Goal: Task Accomplishment & Management: Manage account settings

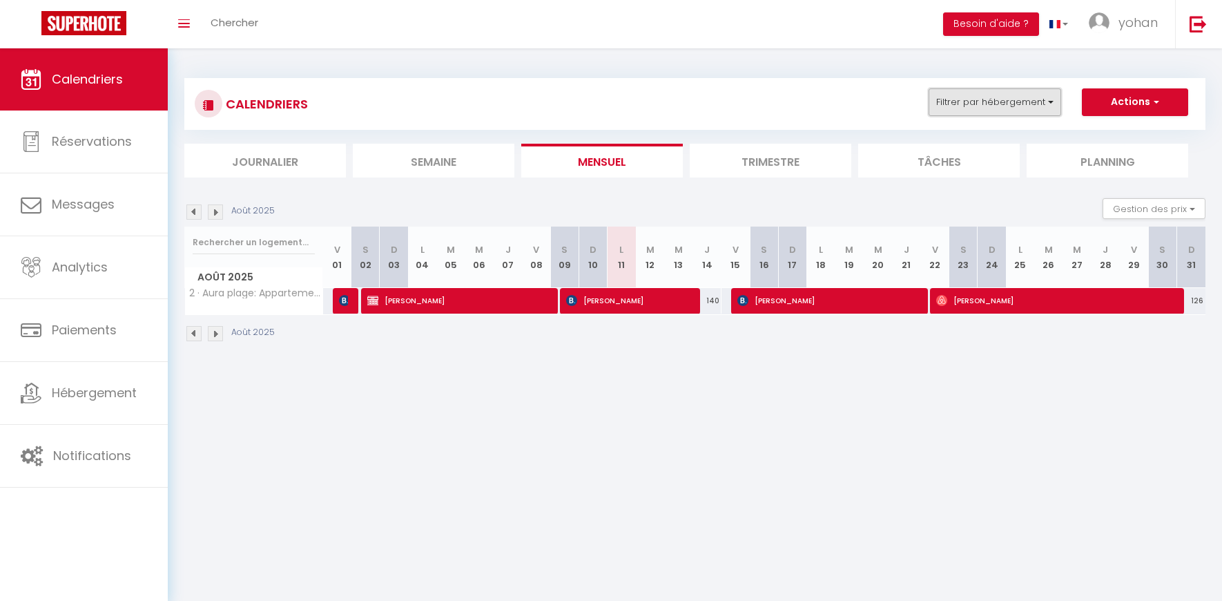
click at [1035, 93] on button "Filtrer par hébergement" at bounding box center [994, 102] width 133 height 28
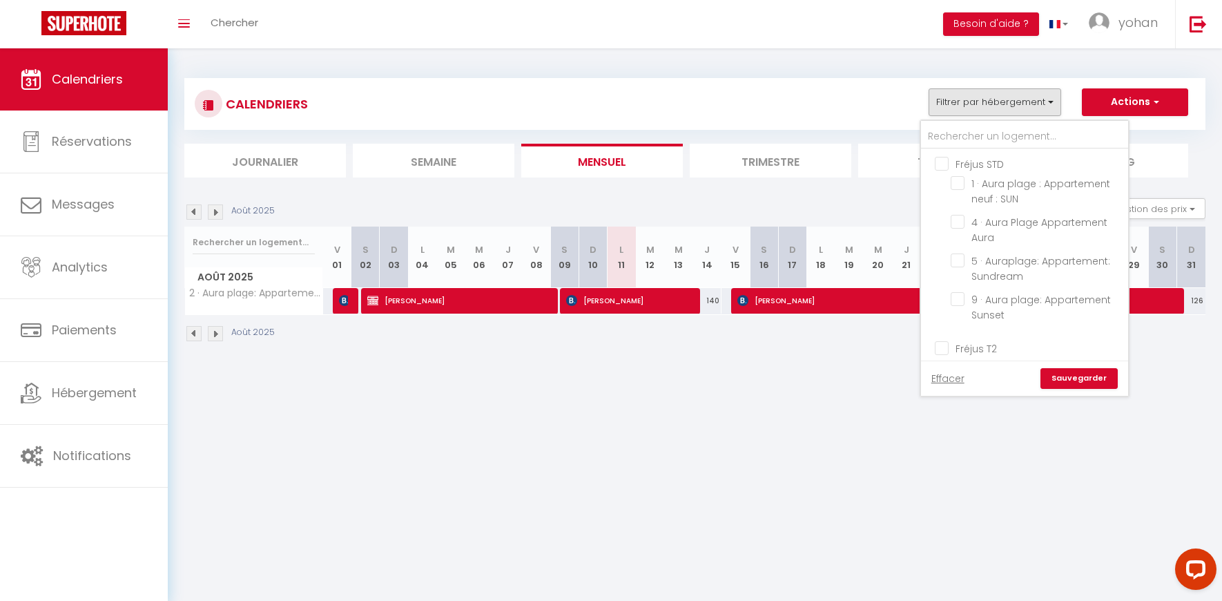
click at [939, 162] on input "Fréjus STD" at bounding box center [1038, 163] width 207 height 14
checkbox input "true"
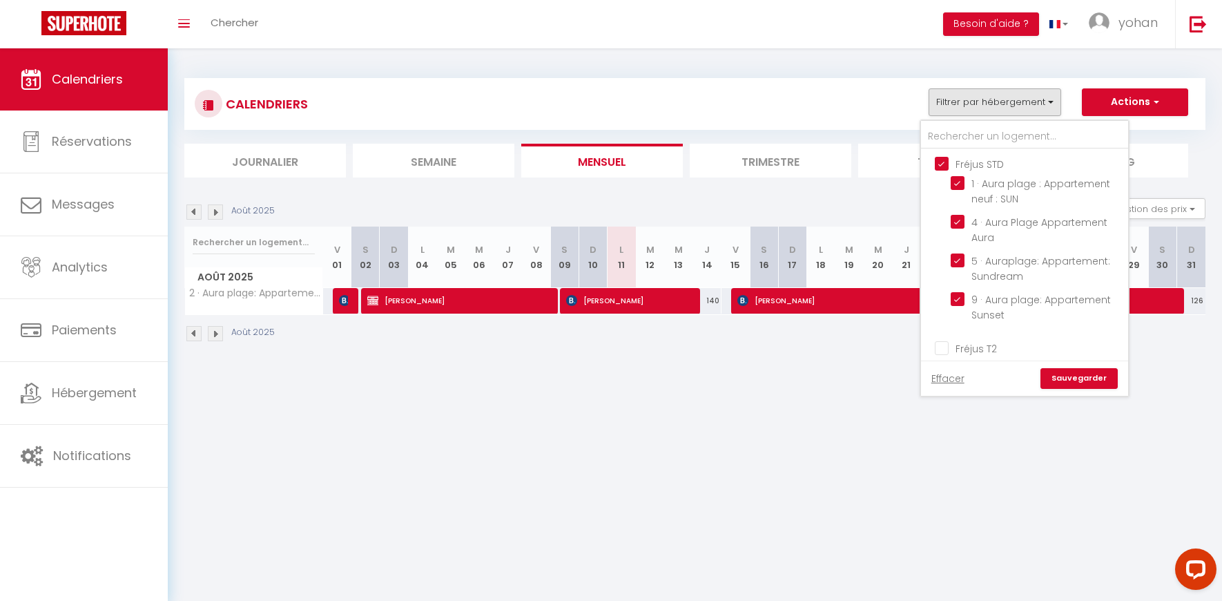
checkbox input "true"
checkbox input "false"
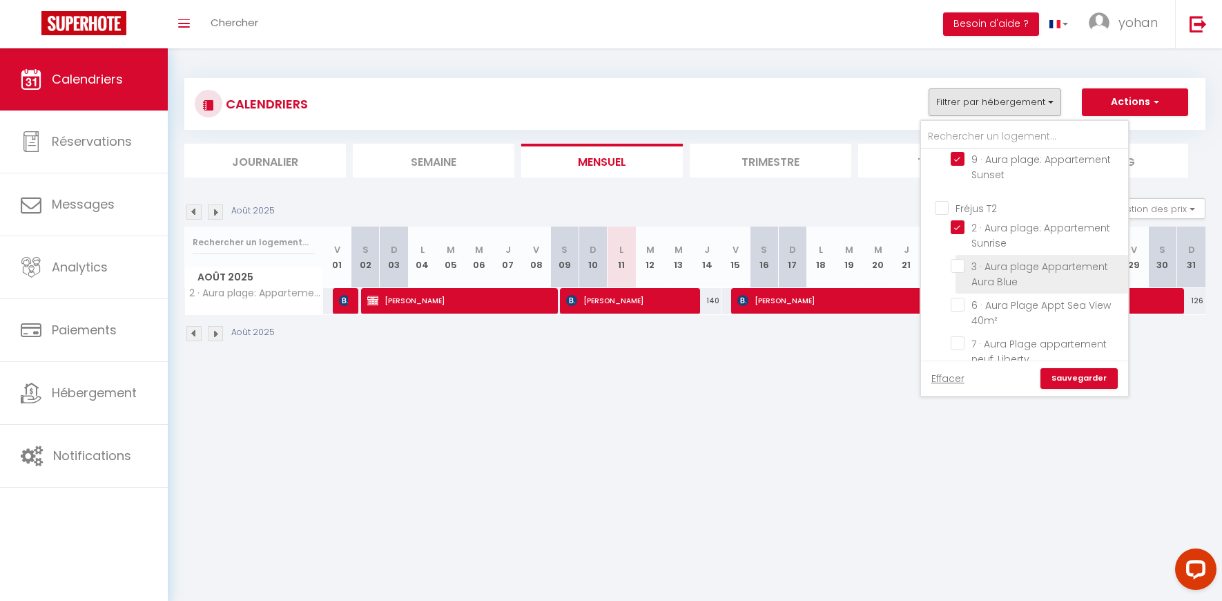
scroll to position [148, 0]
click at [944, 201] on input "Fréjus T2" at bounding box center [1038, 200] width 207 height 14
checkbox input "true"
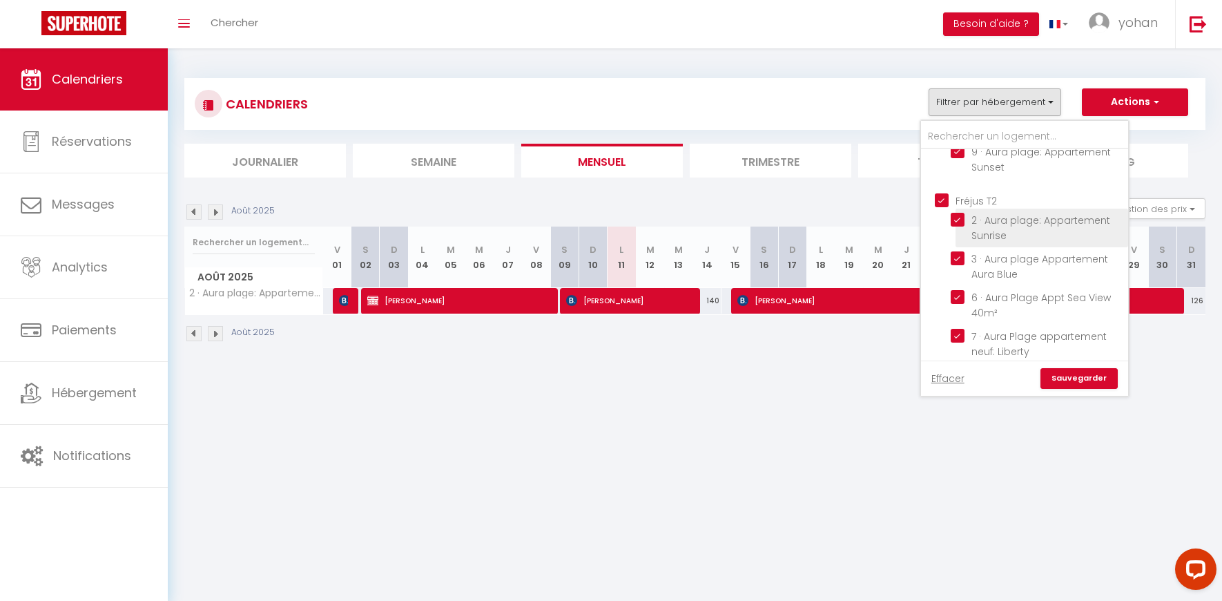
checkbox input "true"
click at [1076, 381] on link "Sauvegarder" at bounding box center [1078, 378] width 77 height 21
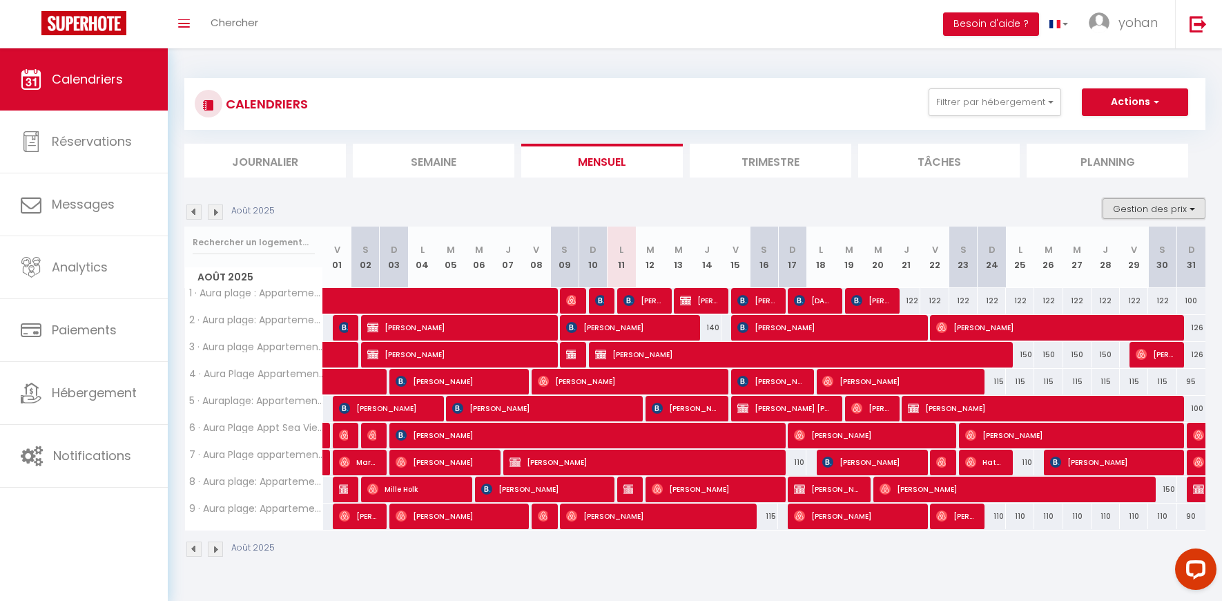
click at [1138, 208] on button "Gestion des prix" at bounding box center [1153, 208] width 103 height 21
click at [1120, 251] on input "Nb Nuits minimum" at bounding box center [1142, 251] width 124 height 14
checkbox input "true"
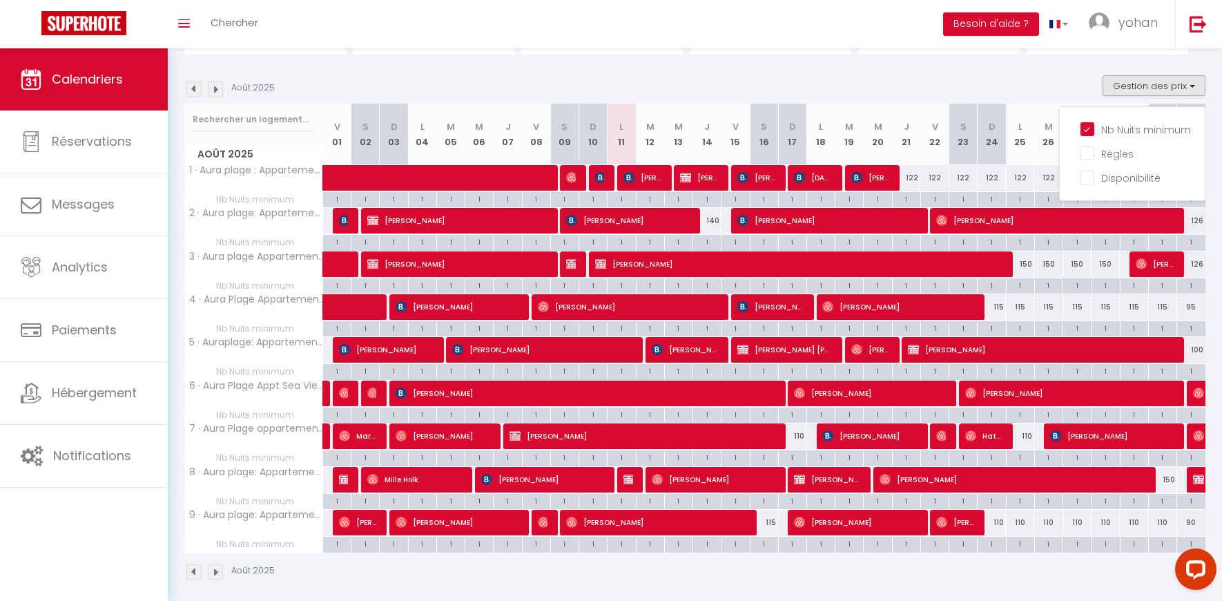
scroll to position [132, 0]
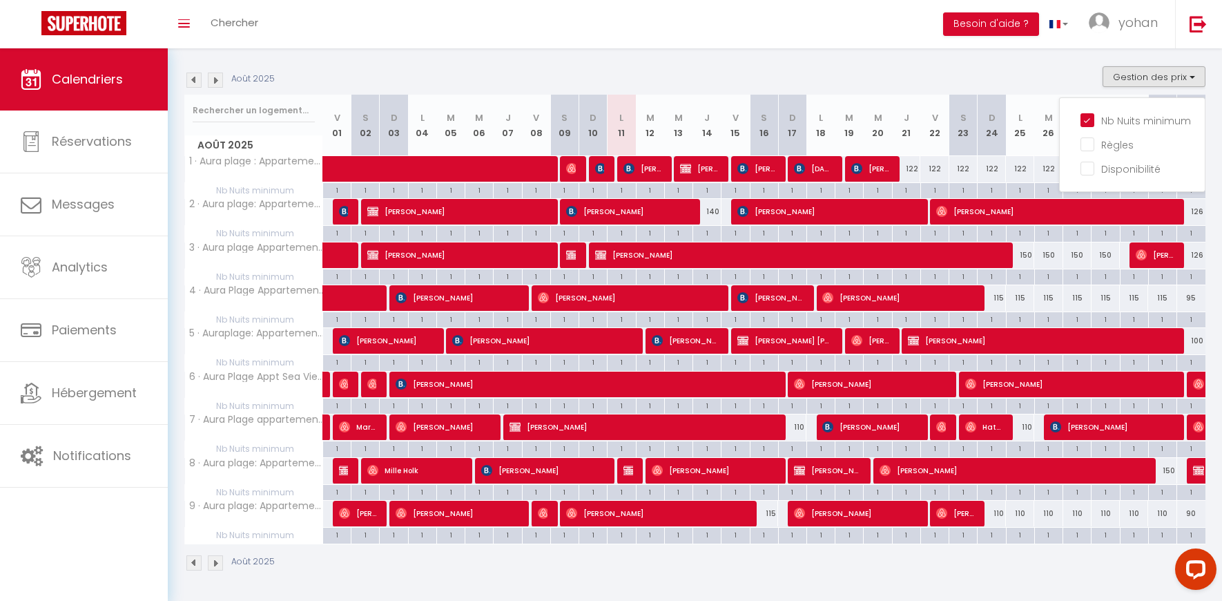
click at [865, 74] on div "Août 2025 Gestion des prix Nb Nuits minimum Règles Disponibilité" at bounding box center [694, 80] width 1021 height 28
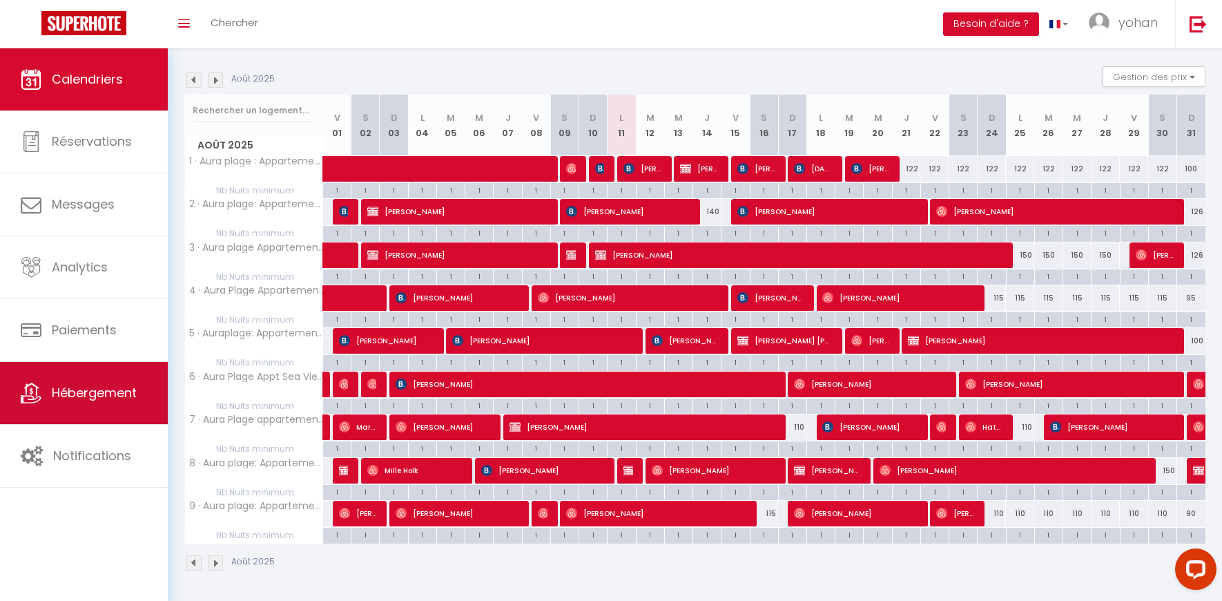
click at [63, 394] on span "Hébergement" at bounding box center [94, 392] width 85 height 17
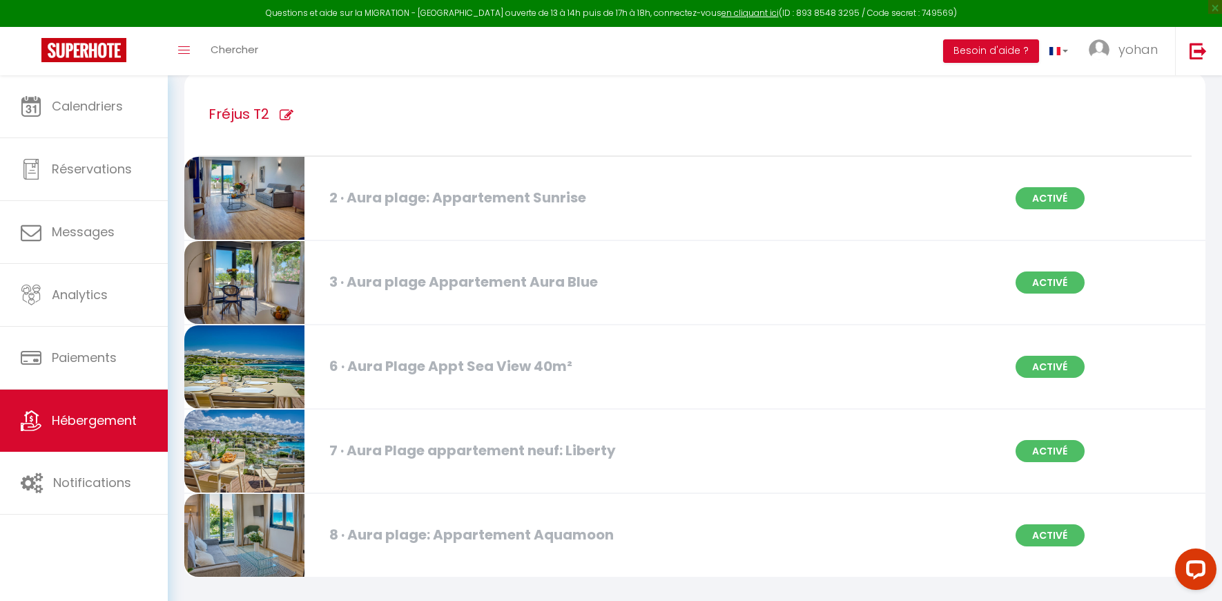
scroll to position [609, 0]
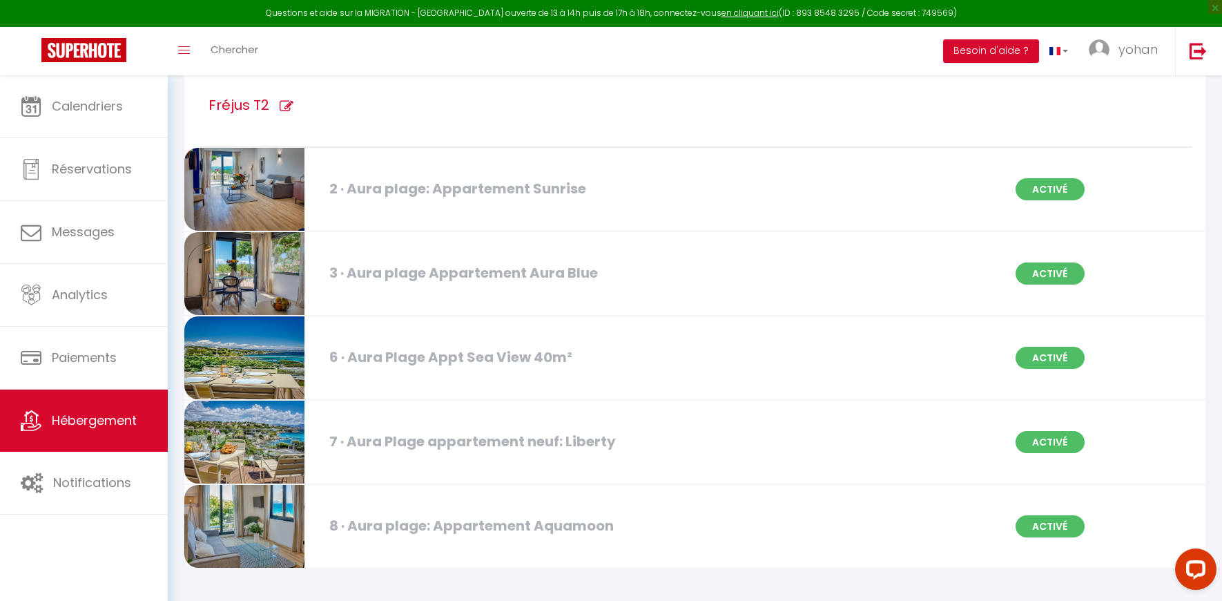
click at [447, 190] on div "2 · Aura plage: Appartement Sunrise" at bounding box center [486, 188] width 329 height 21
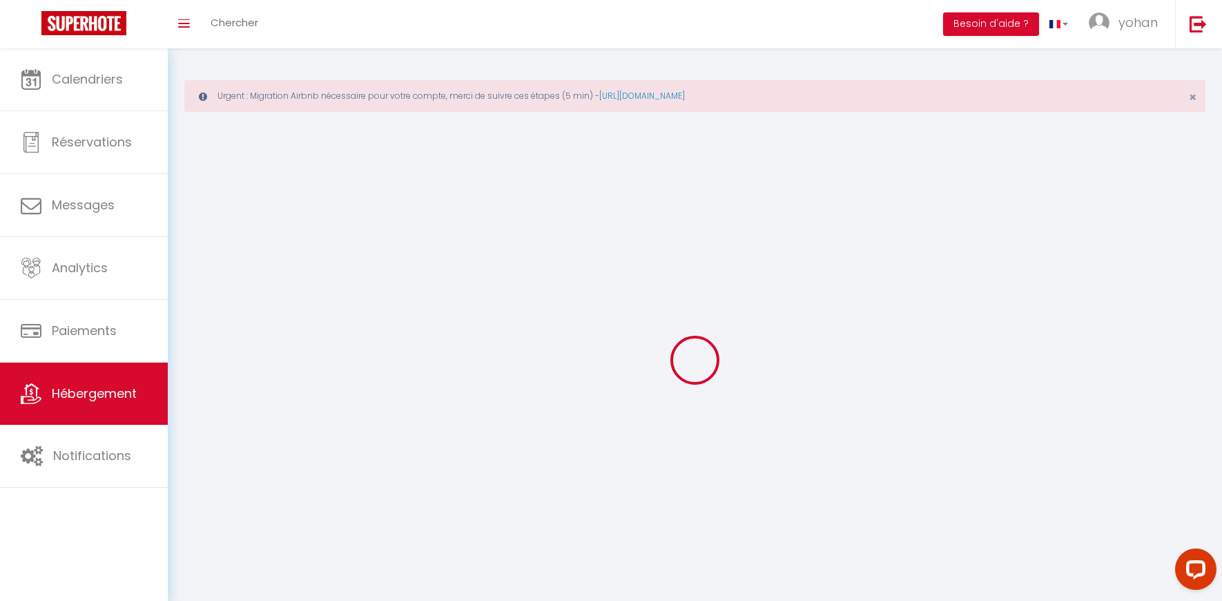
scroll to position [29, 0]
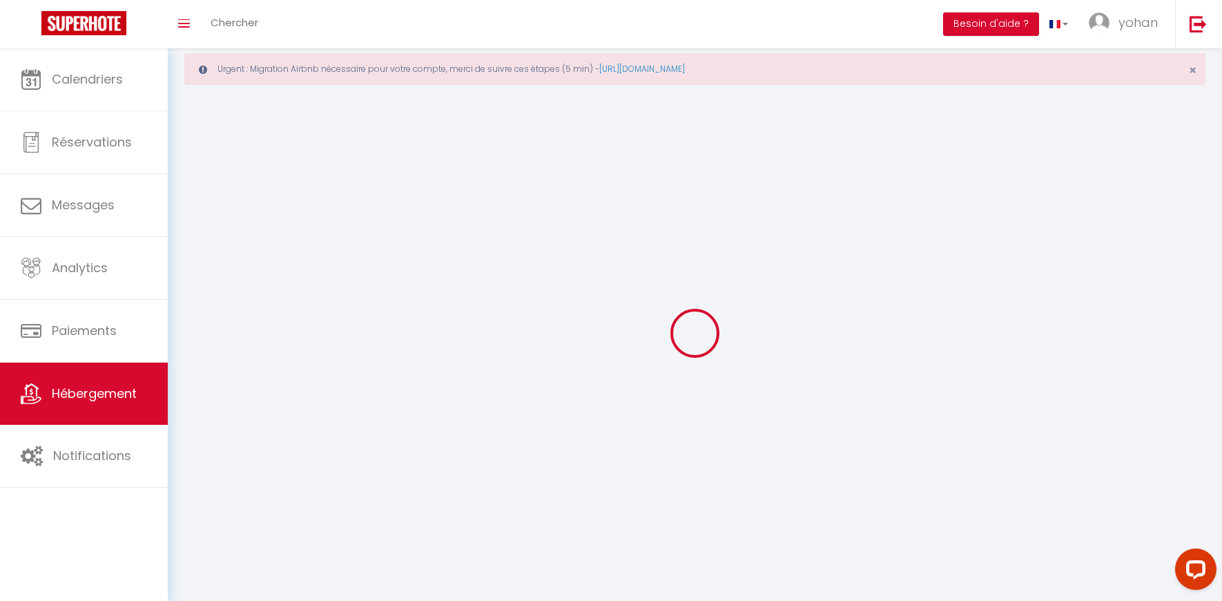
select select "28"
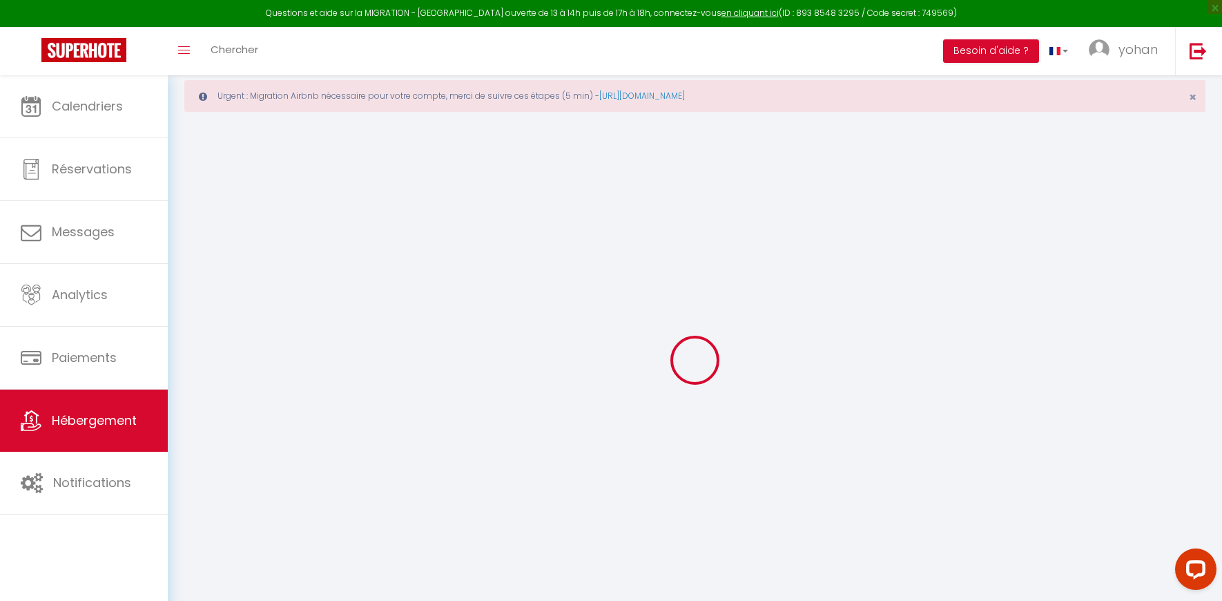
select select
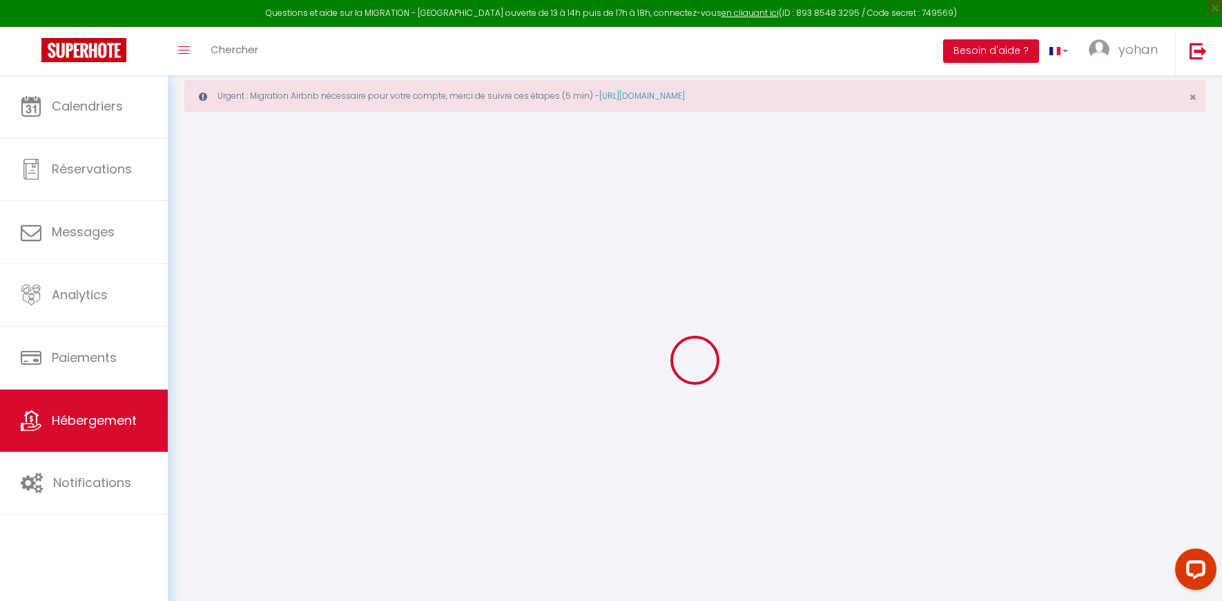
select select
checkbox input "false"
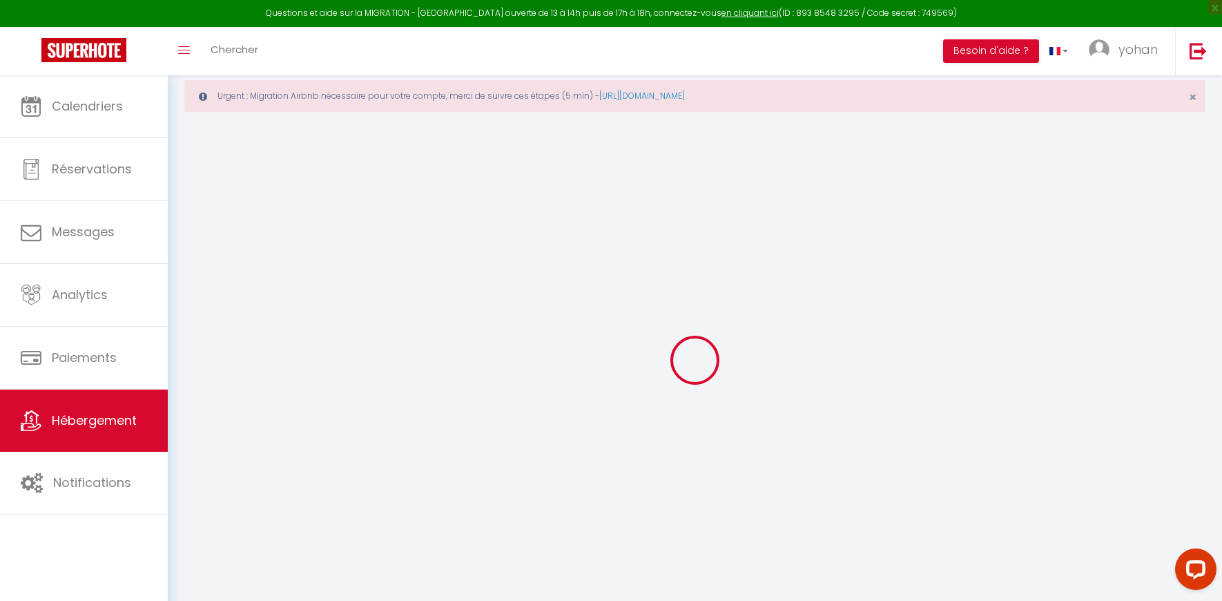
select select
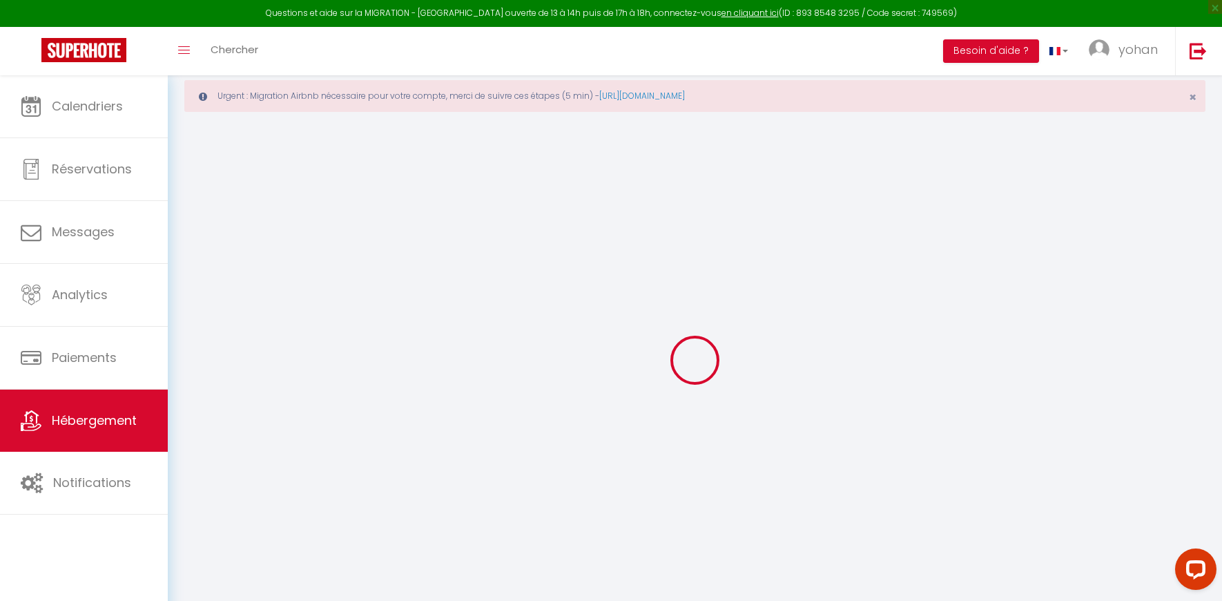
select select
checkbox input "false"
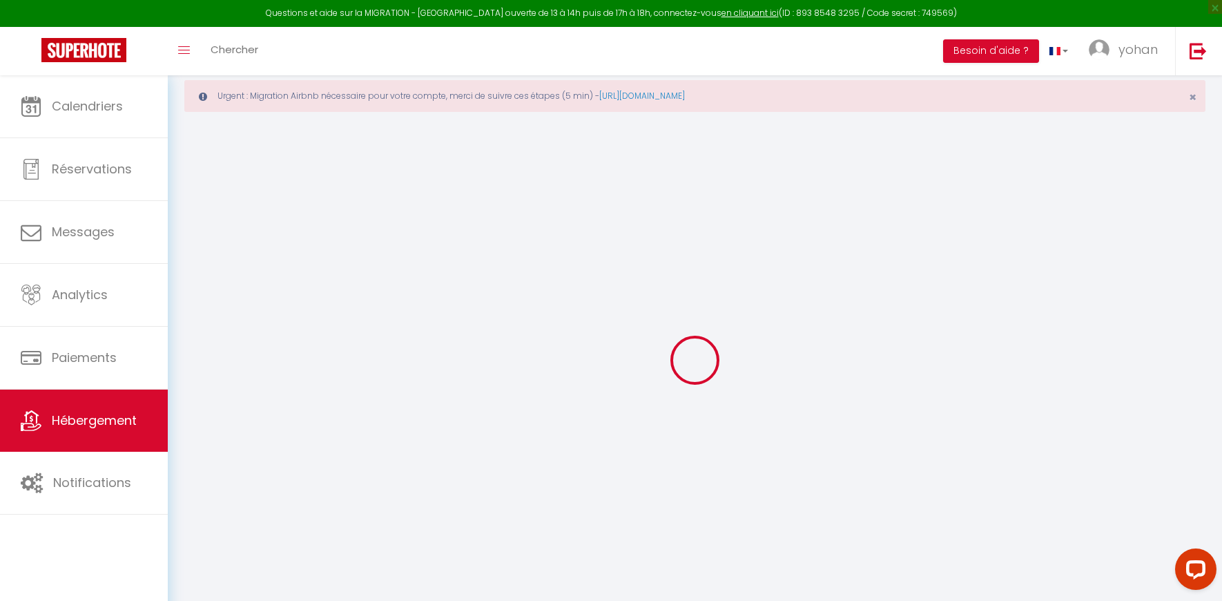
checkbox input "false"
select select
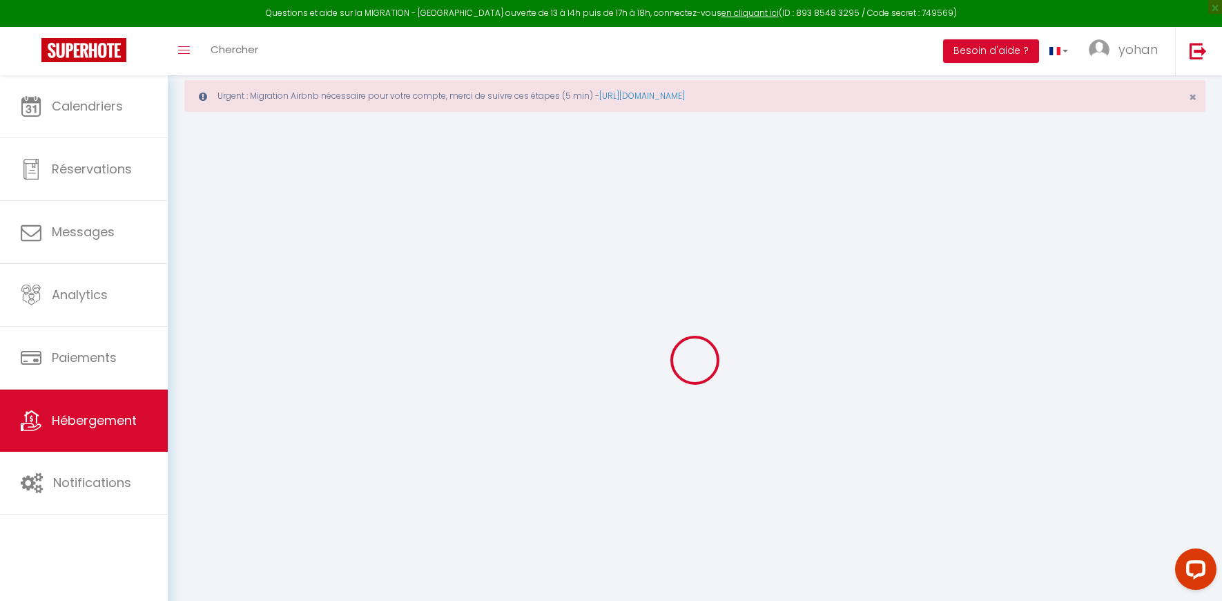
select select
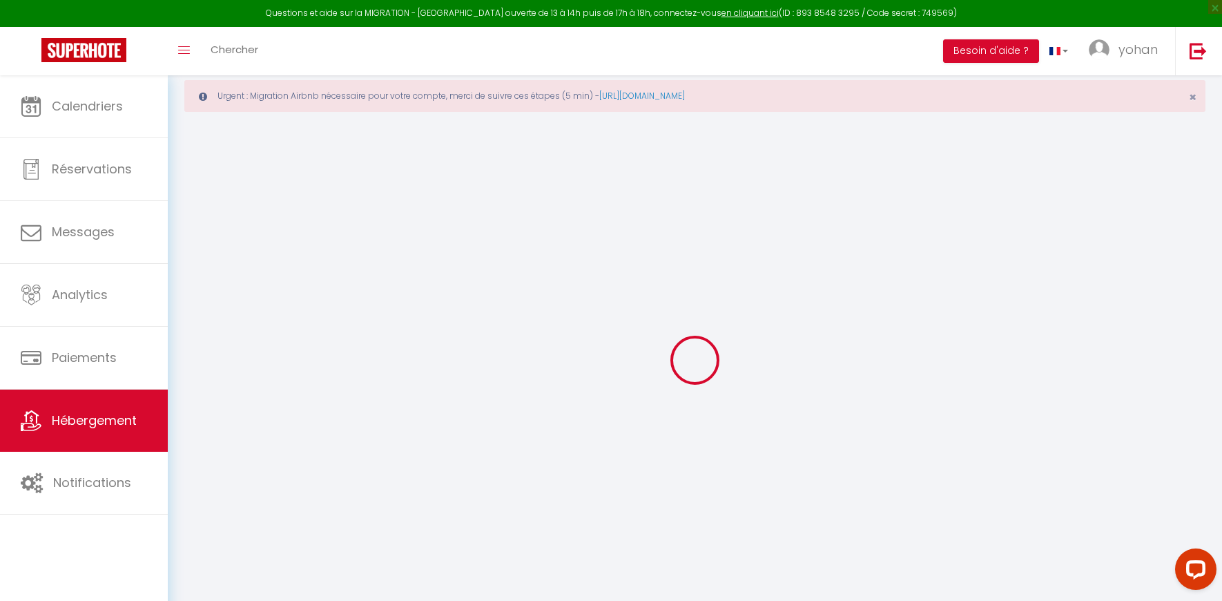
checkbox input "false"
select select
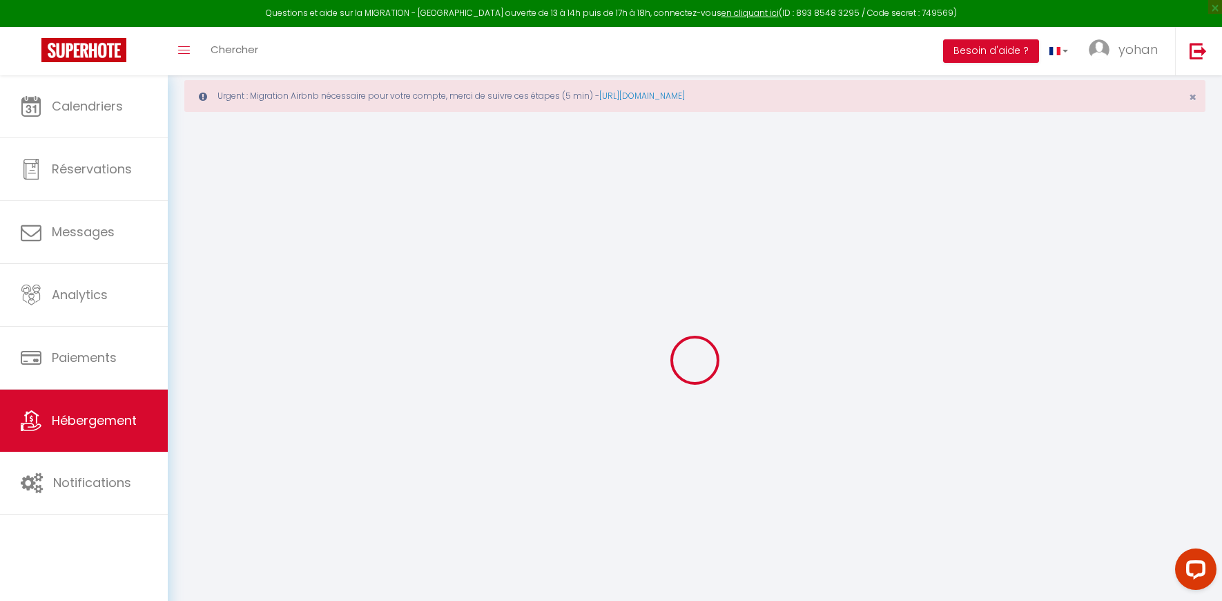
select select
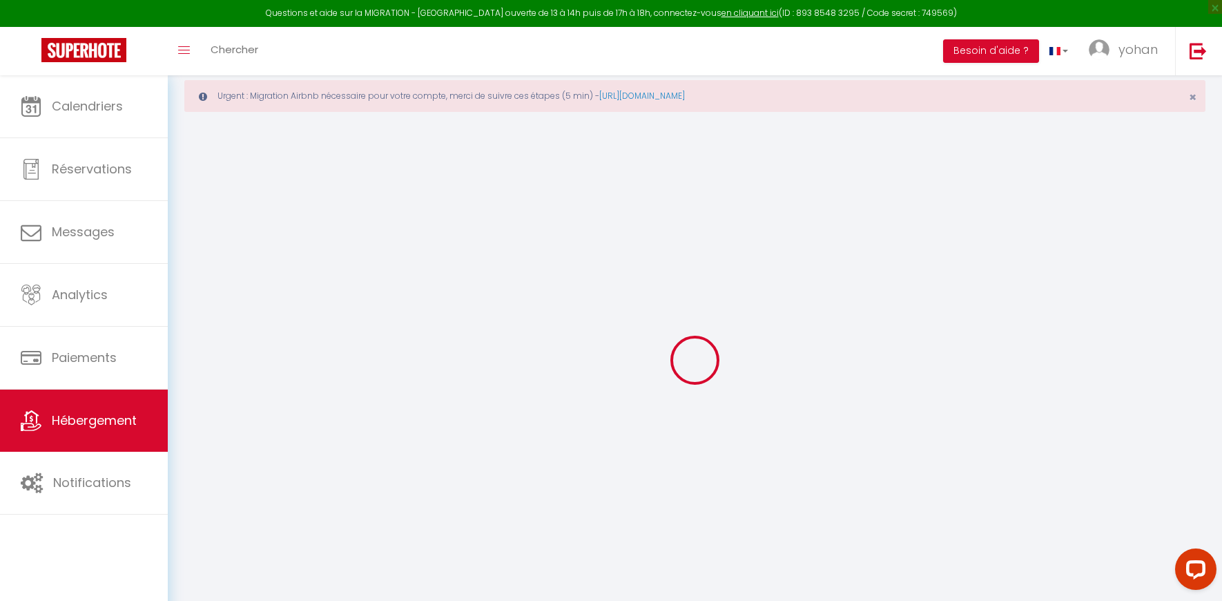
select select
checkbox input "false"
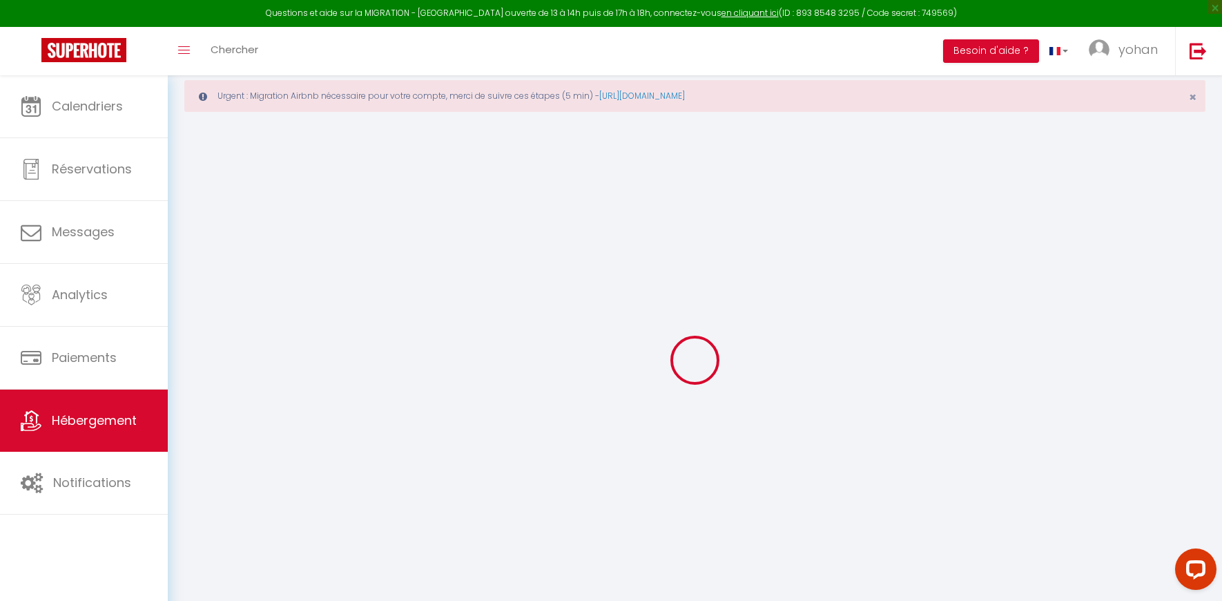
checkbox input "false"
select select
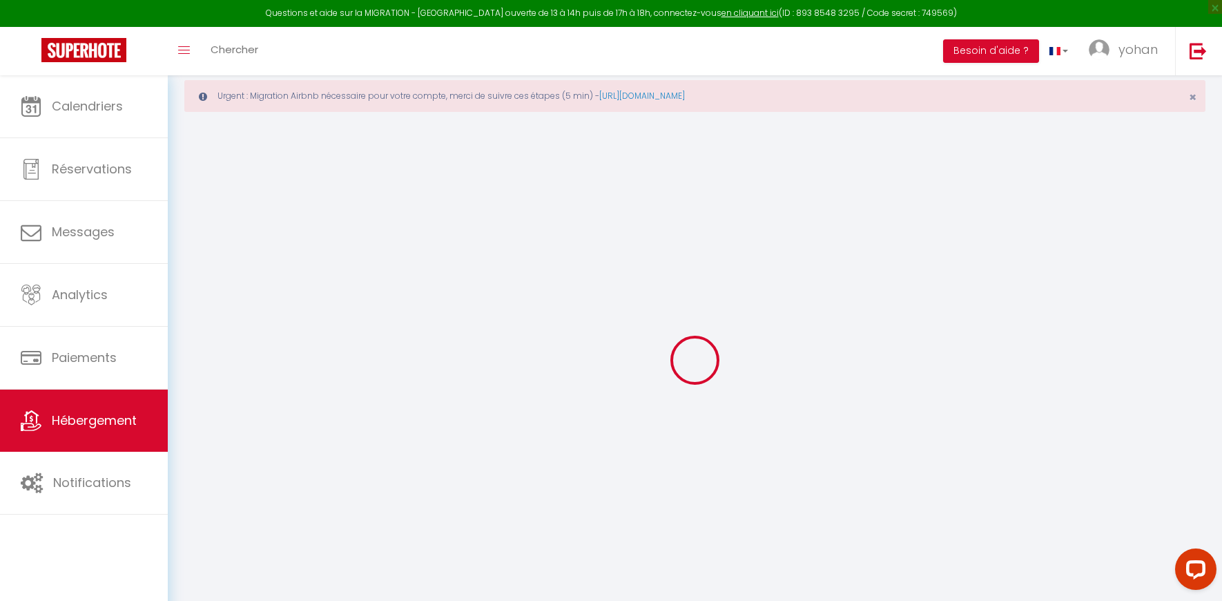
select select
checkbox input "false"
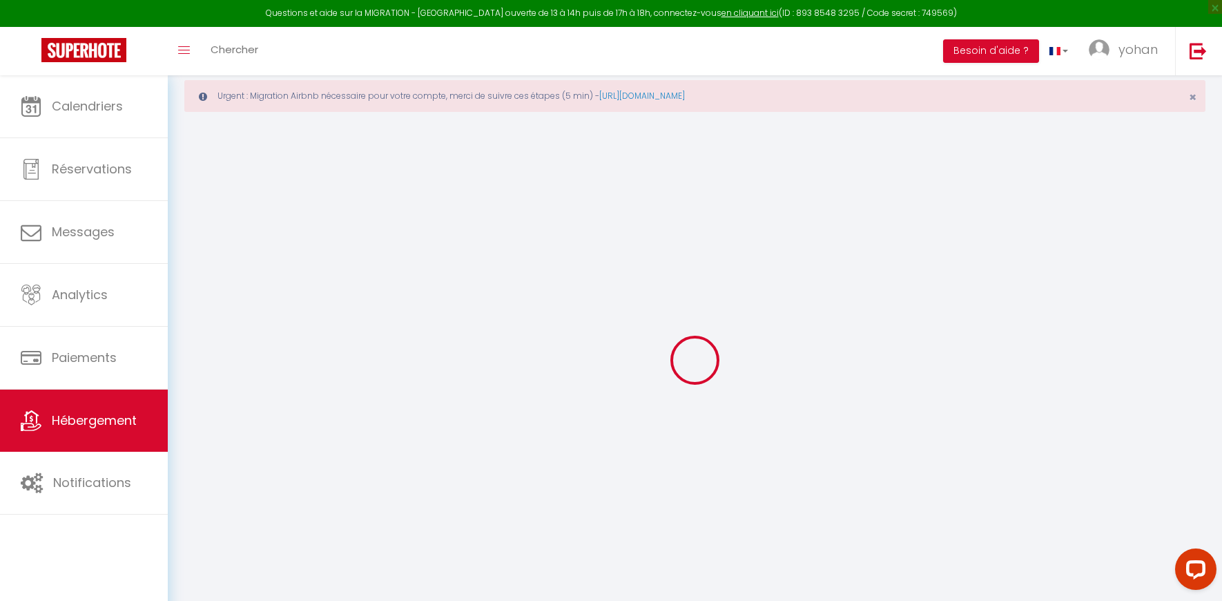
checkbox input "false"
select select
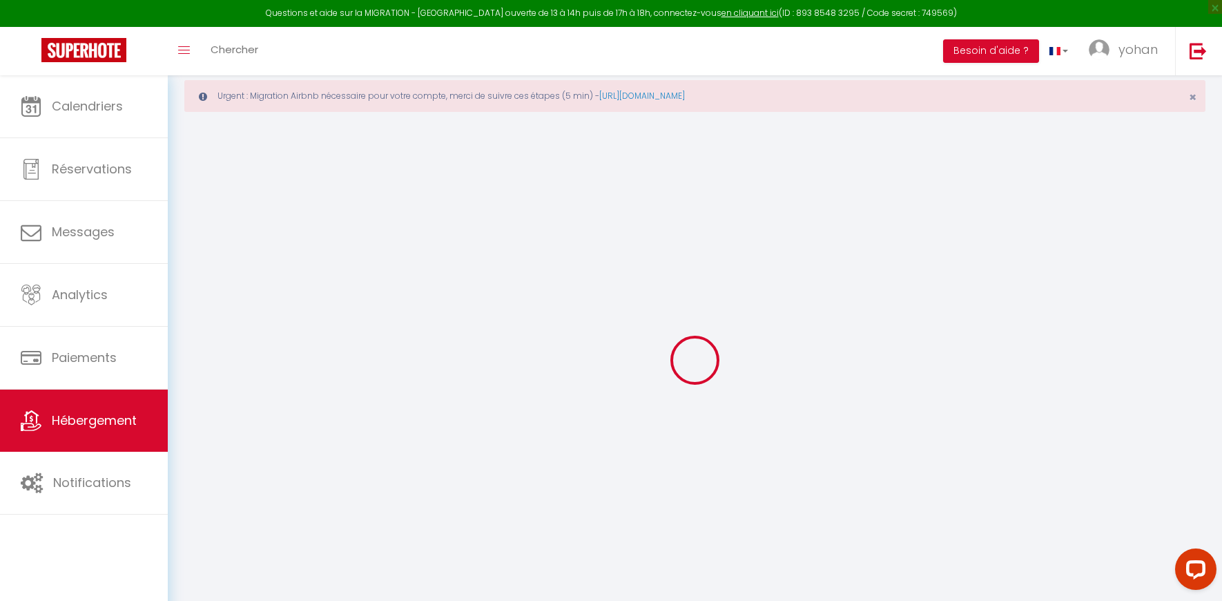
type input "2 · Aura plage: Appartement Sunrise"
type input "Phillippe Cohen"
type input "150"
type input "6"
type input "80"
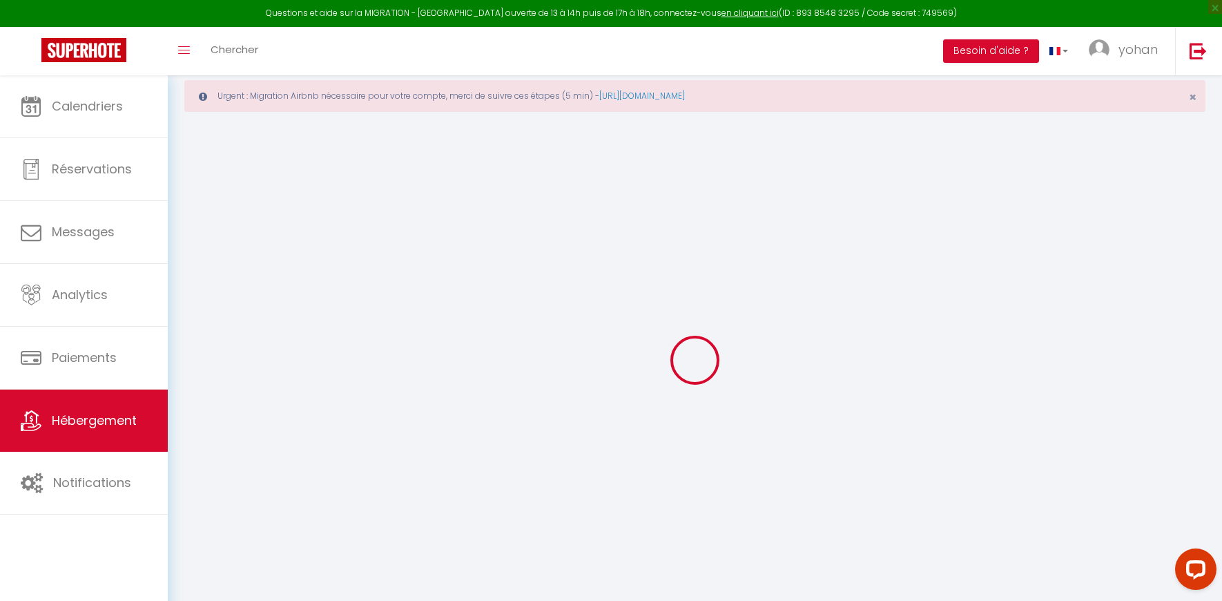
type input "2.16"
type input "500"
type input "10"
select select
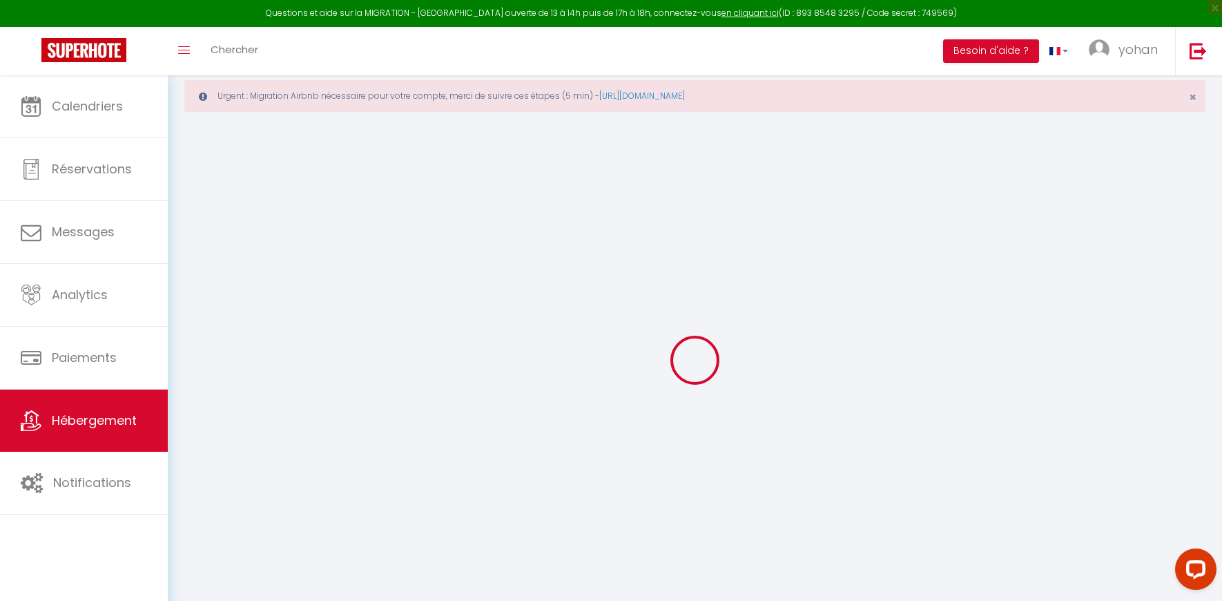
select select
type input "1 Avenue de la Crète des Mouettes"
type input "83380"
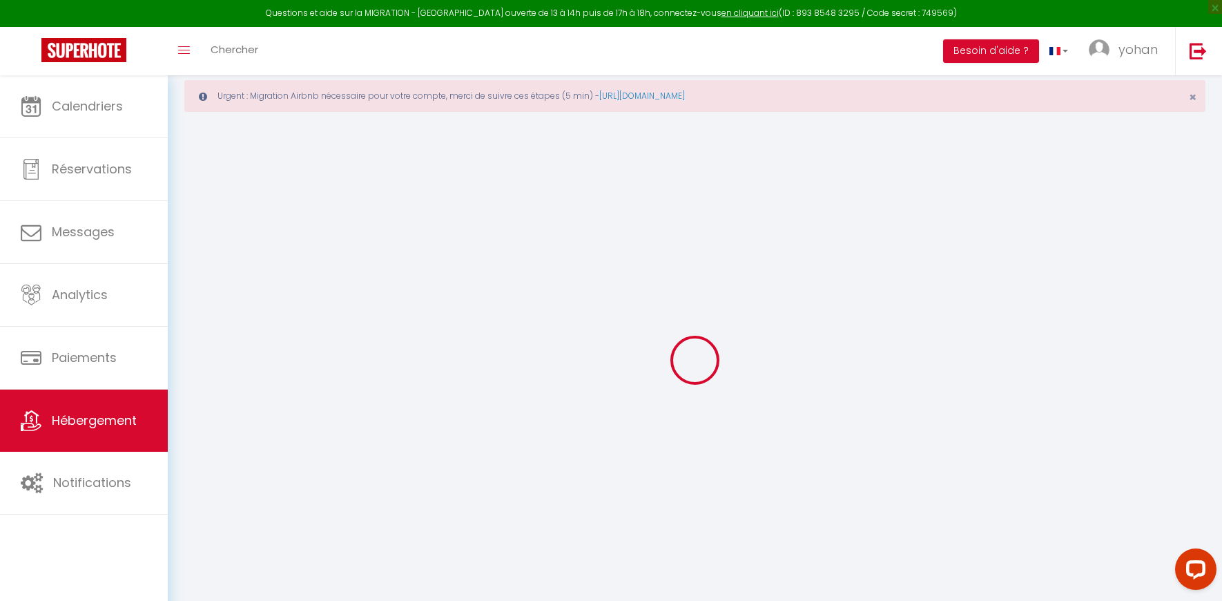
type input "Roquebrune-sur-Argens"
type input "[EMAIL_ADDRESS][DOMAIN_NAME]"
select select "11388"
checkbox input "false"
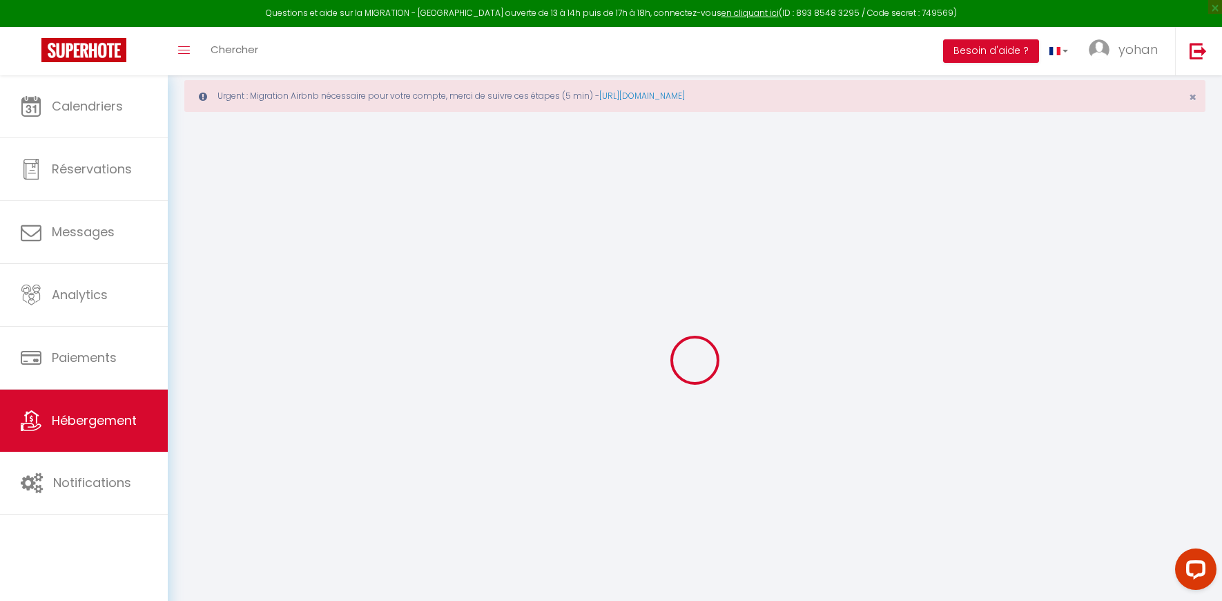
checkbox input "true"
checkbox input "false"
type input "0"
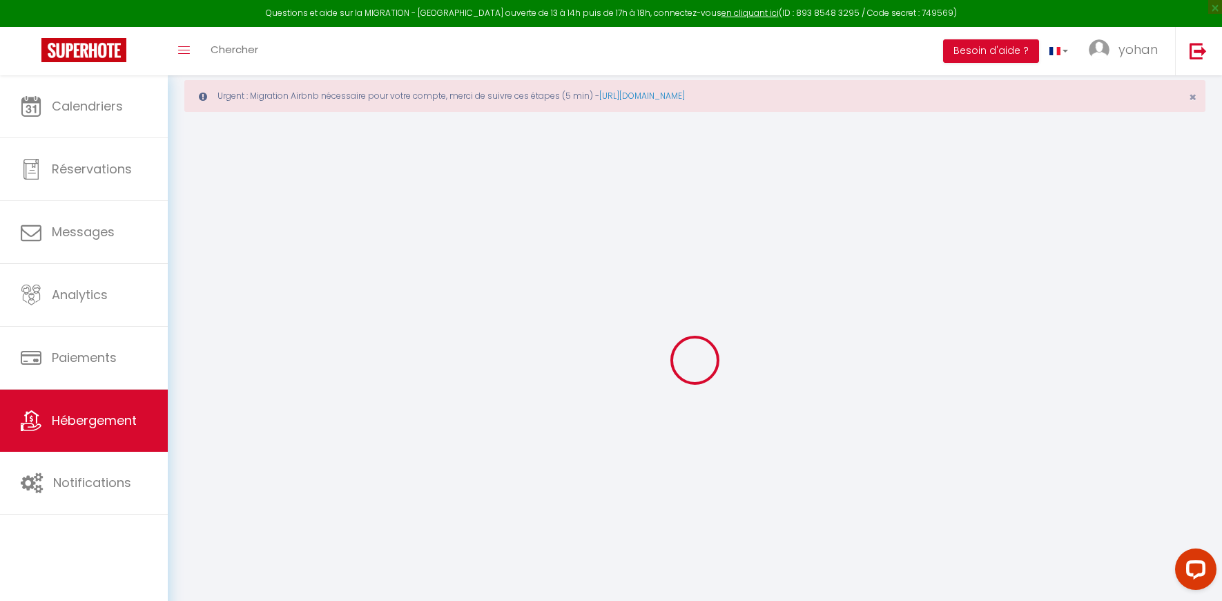
select select "+ 18 %"
select select "+ 21 %"
select select "+ 7 %"
select select
checkbox input "false"
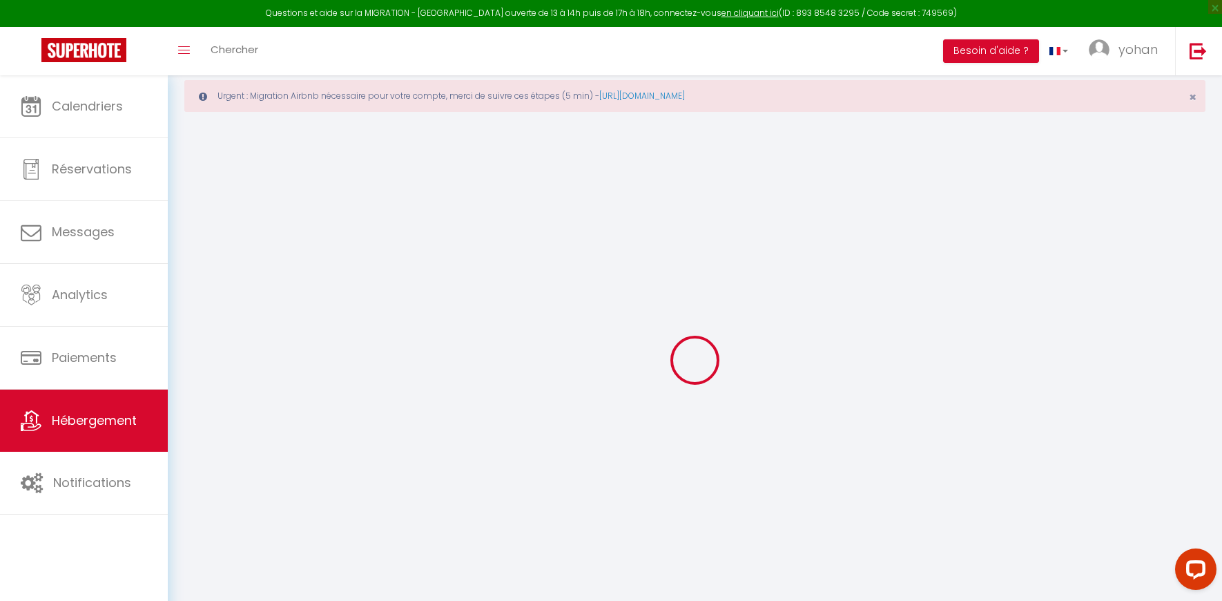
checkbox input "false"
checkbox input "true"
checkbox input "false"
select select "7073-1194713299993390645"
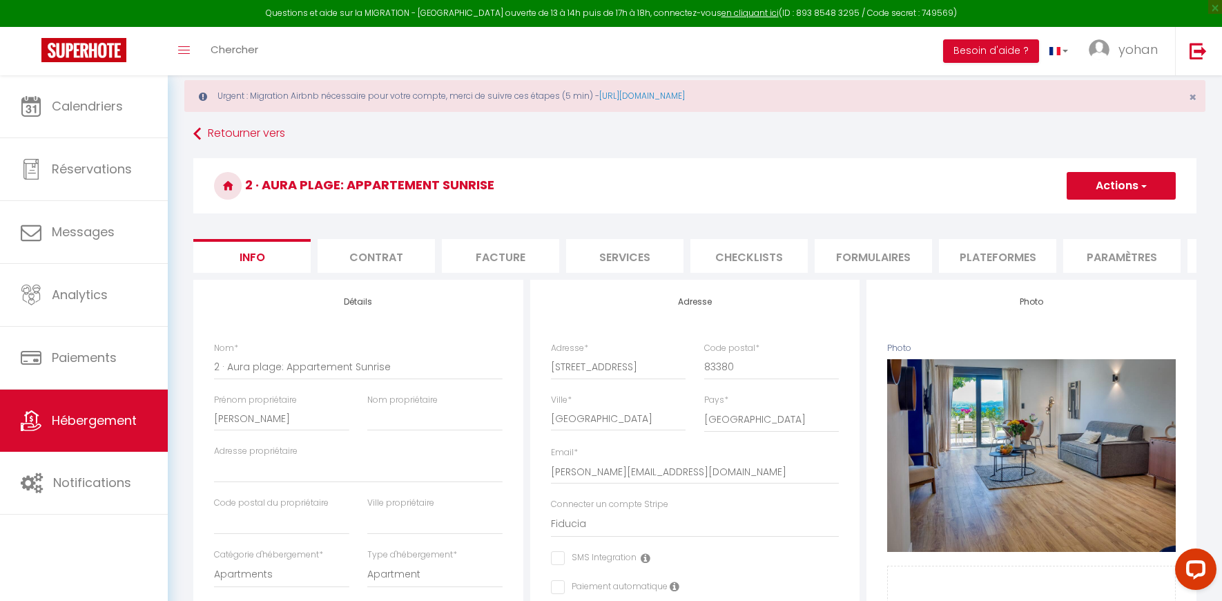
click at [997, 253] on li "Plateformes" at bounding box center [997, 256] width 117 height 34
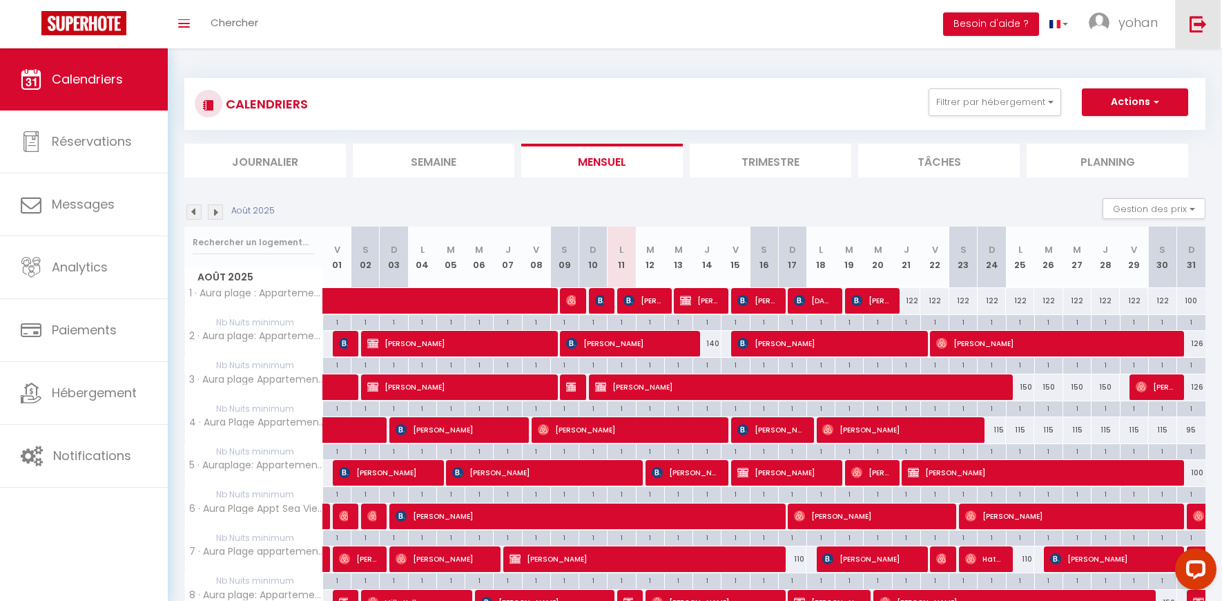
click at [1191, 30] on img at bounding box center [1197, 23] width 17 height 17
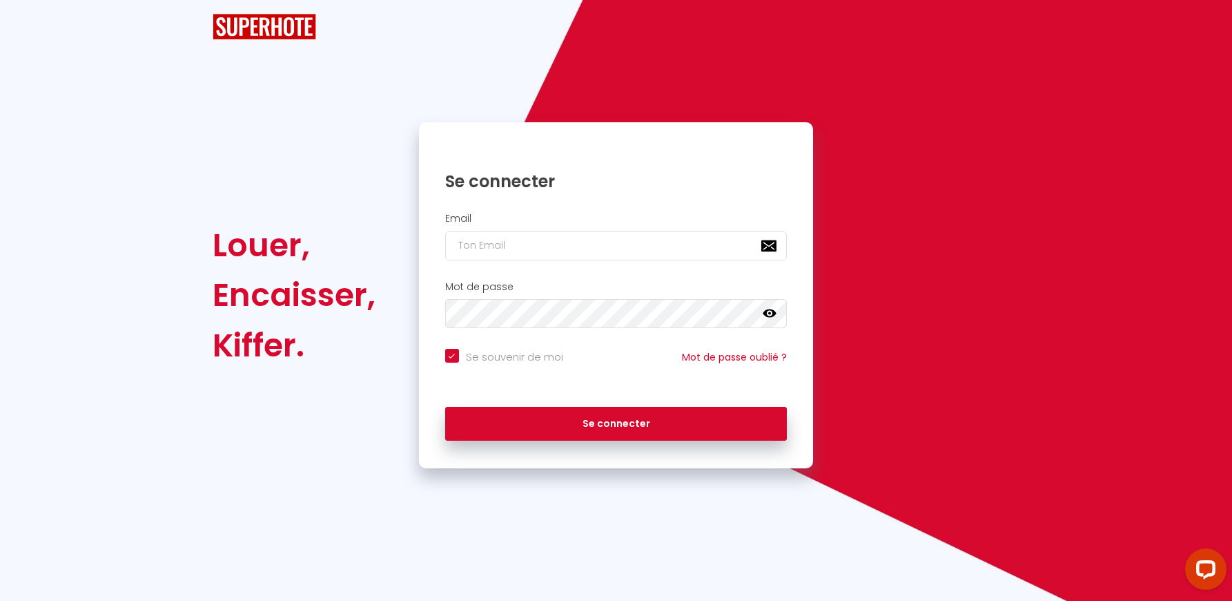
checkbox input "true"
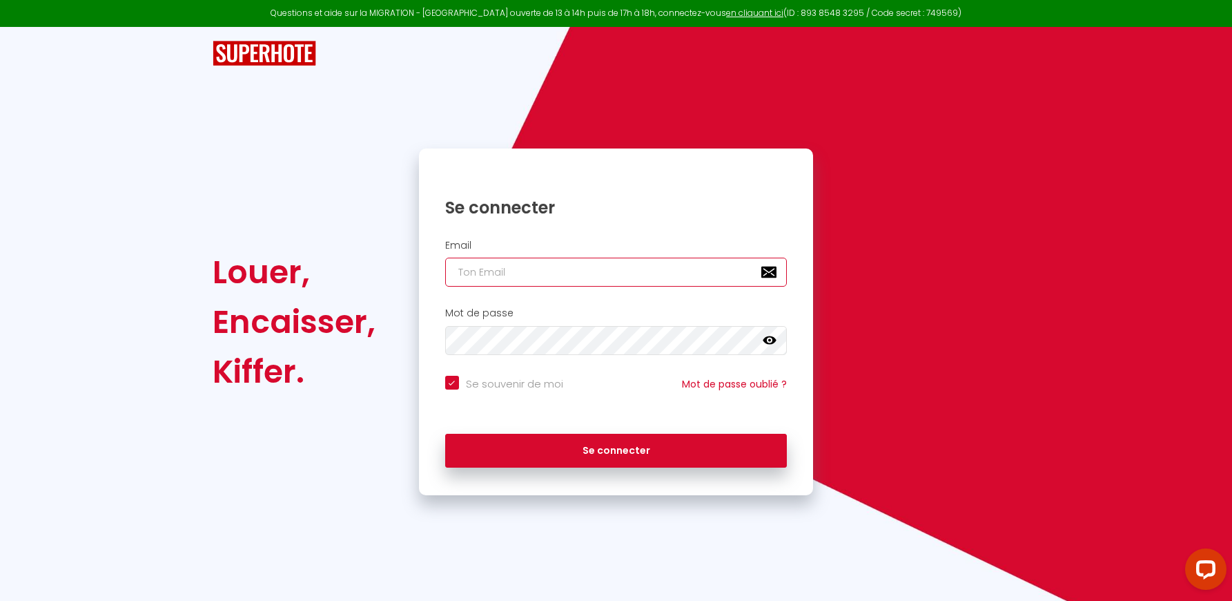
click at [549, 281] on input "email" at bounding box center [616, 271] width 342 height 29
type input "[EMAIL_ADDRESS][DOMAIN_NAME]"
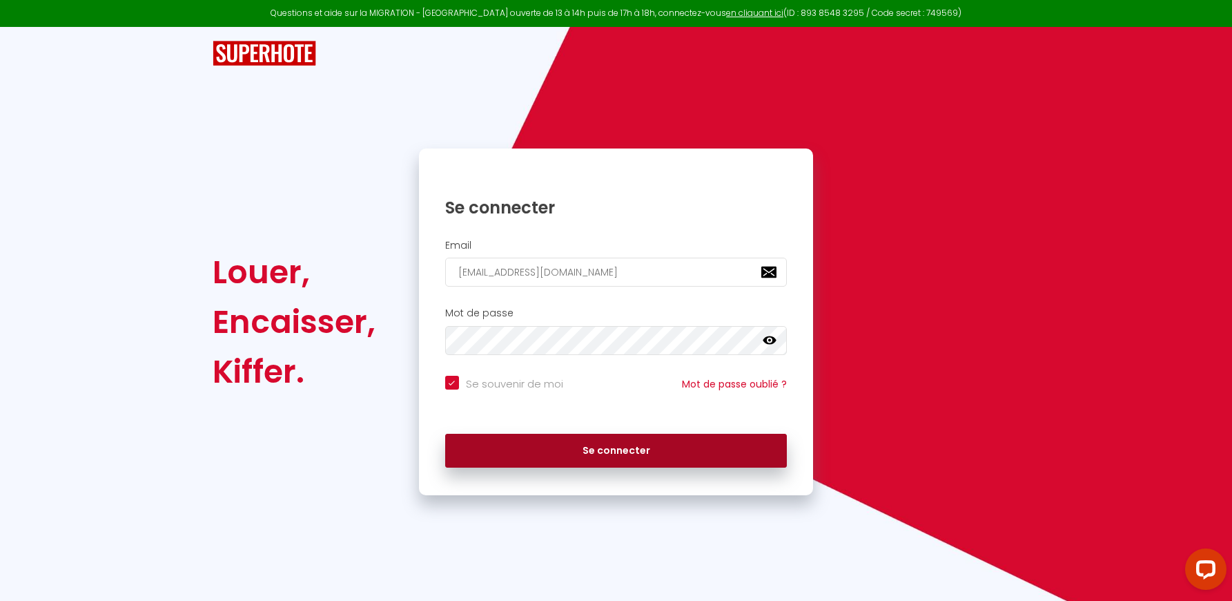
click at [586, 456] on button "Se connecter" at bounding box center [616, 451] width 342 height 35
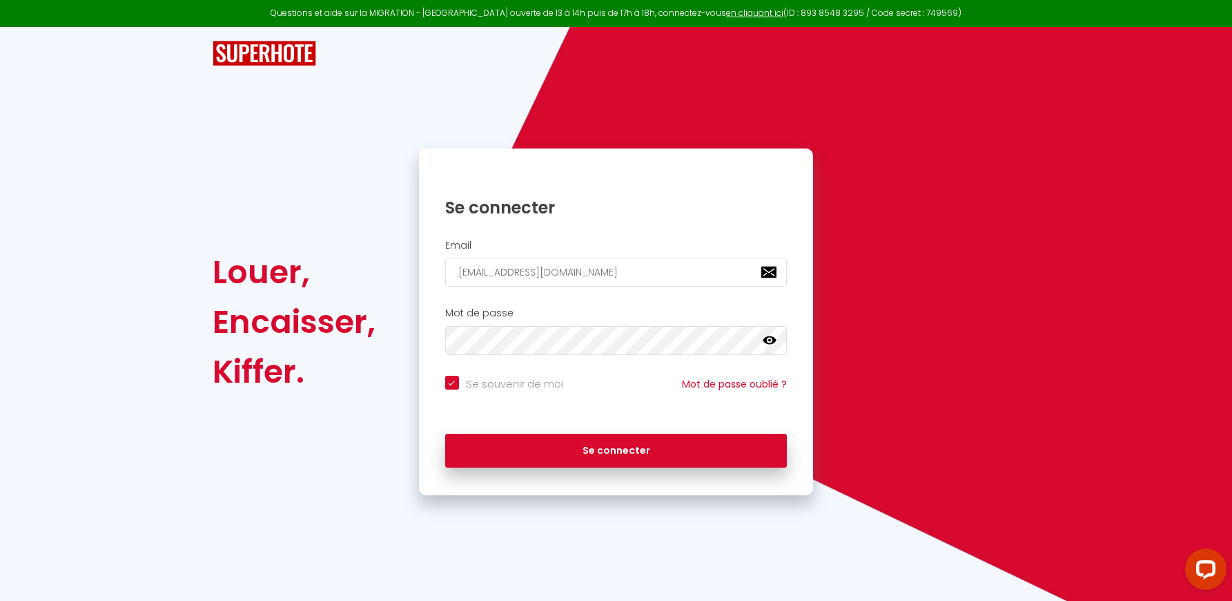
checkbox input "true"
